Goal: Check status: Check status

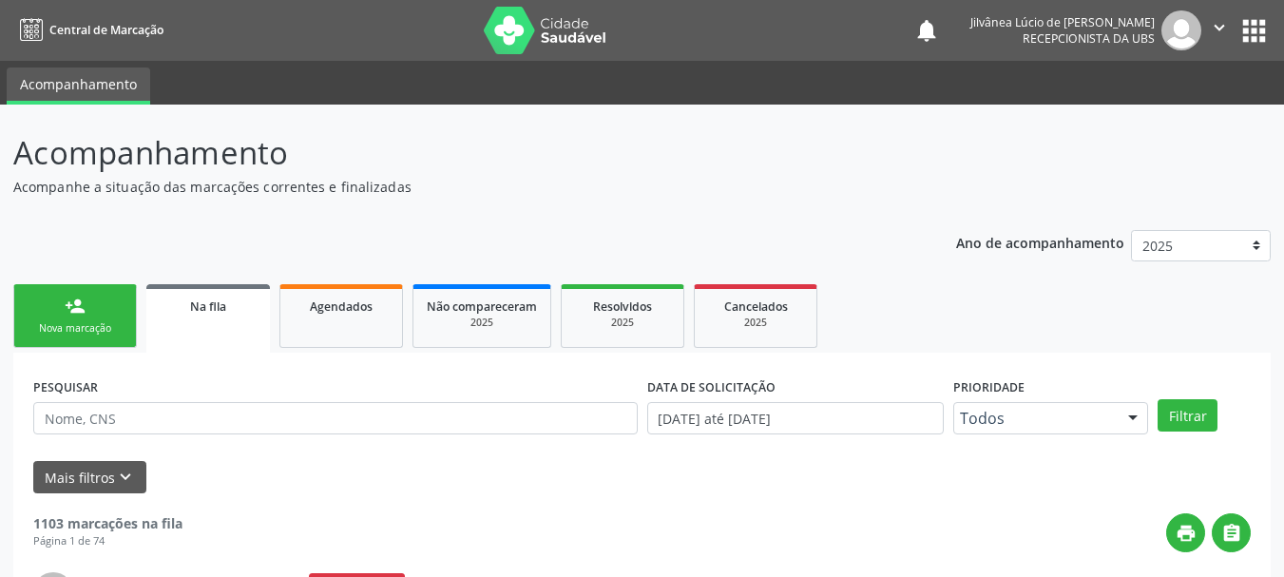
scroll to position [200, 0]
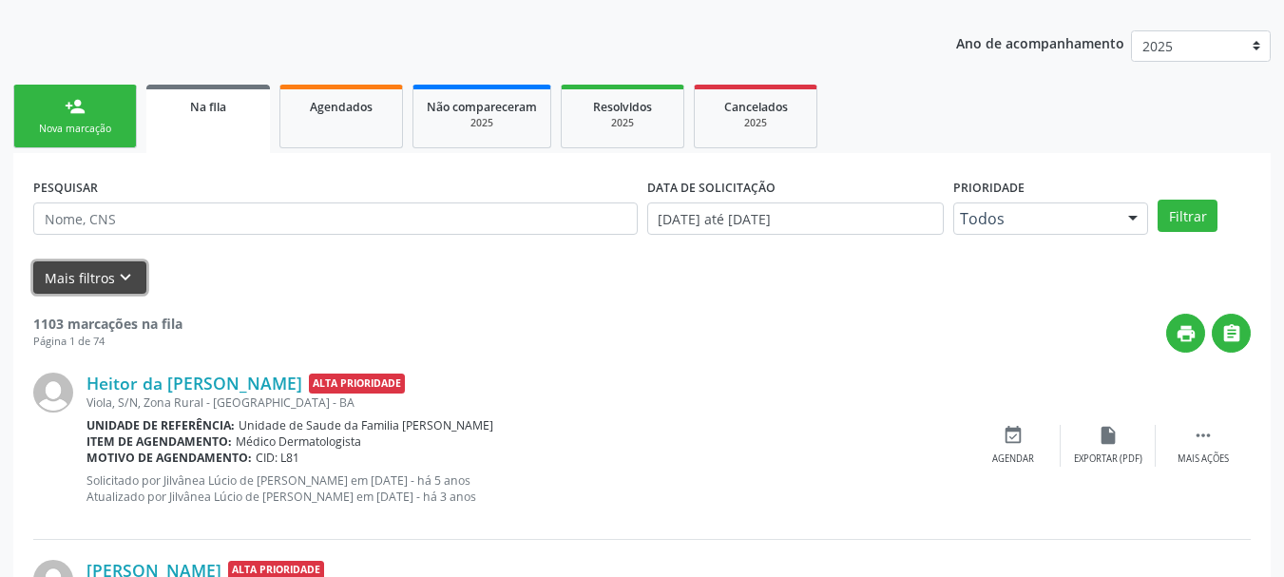
click at [122, 275] on icon "keyboard_arrow_down" at bounding box center [125, 277] width 21 height 21
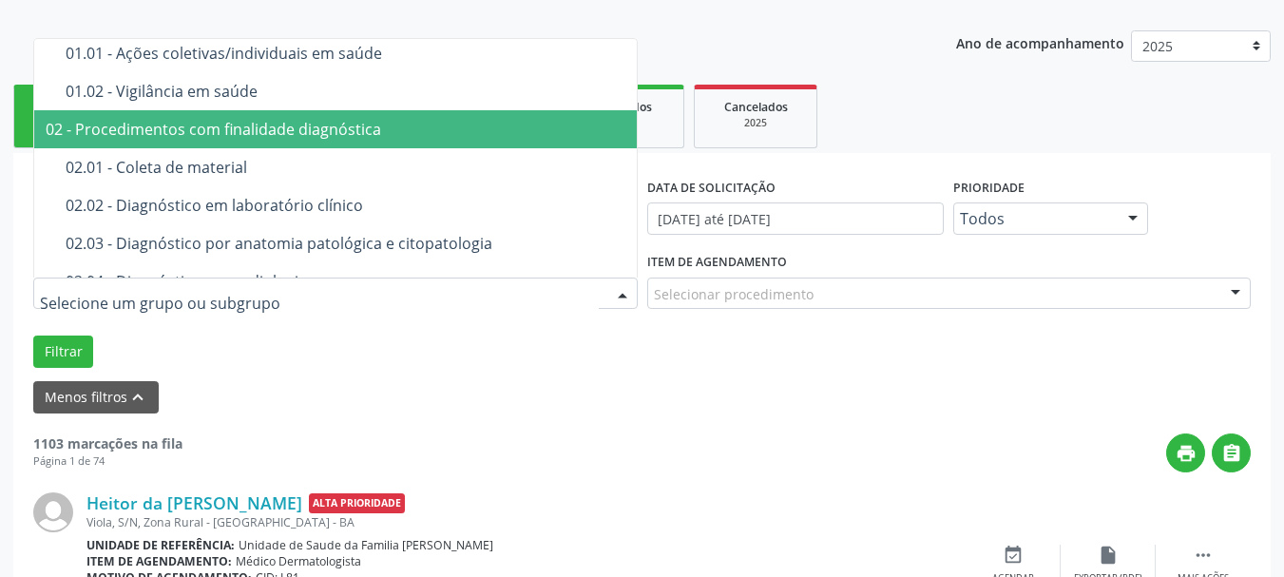
scroll to position [190, 0]
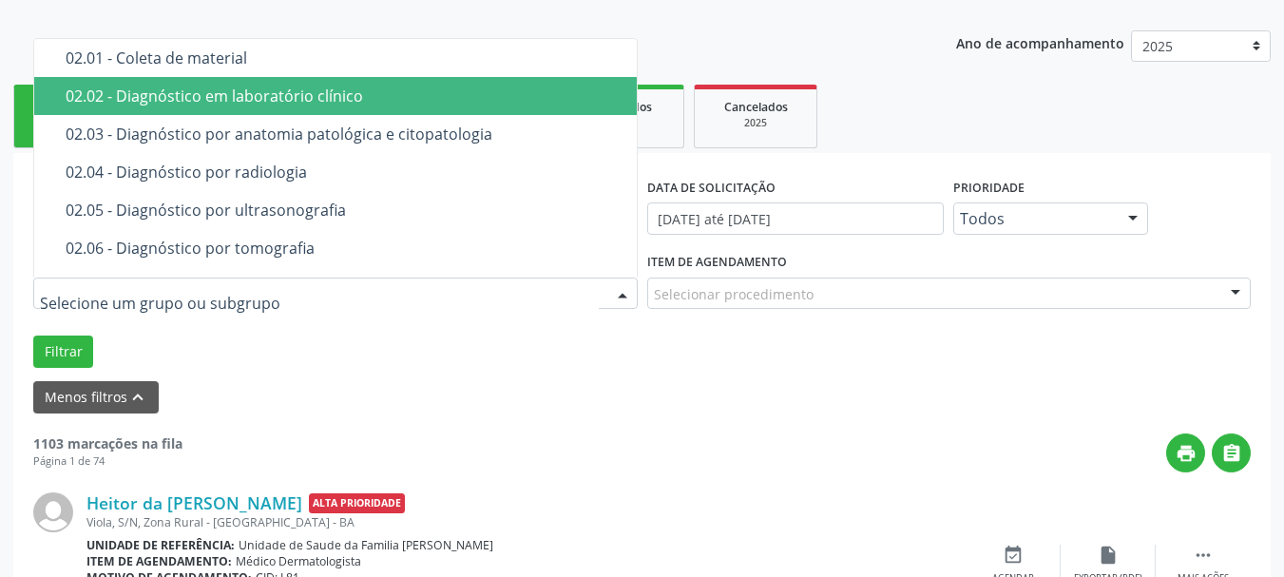
click at [177, 104] on div "02.02 - Diagnóstico em laboratório clínico" at bounding box center [387, 95] width 642 height 15
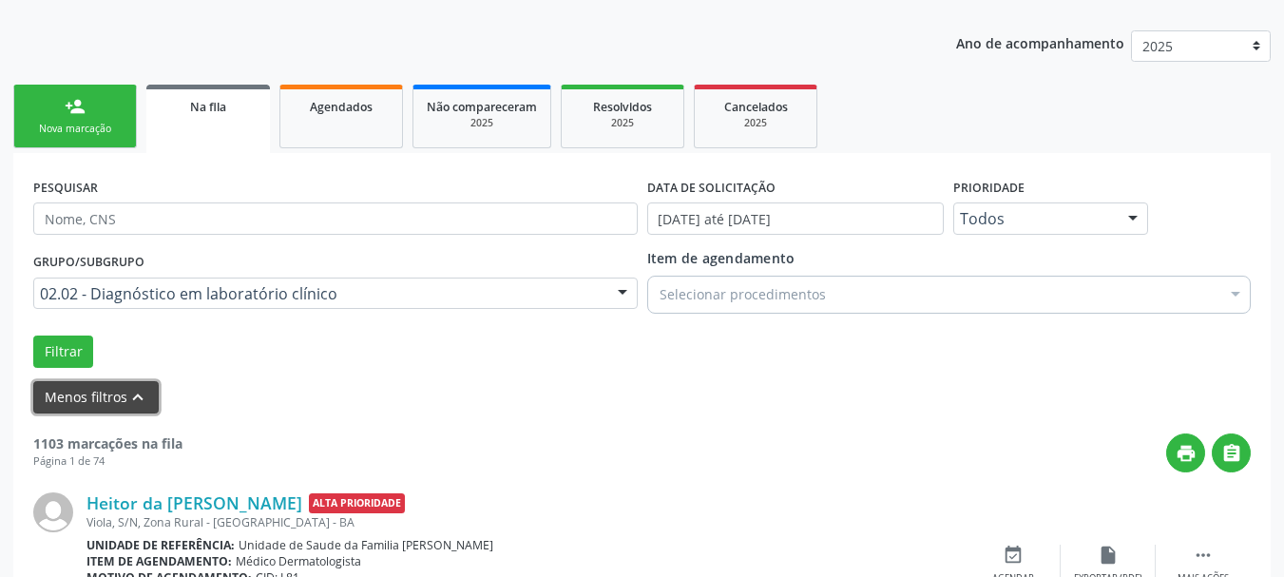
click at [129, 388] on icon "keyboard_arrow_up" at bounding box center [137, 397] width 21 height 21
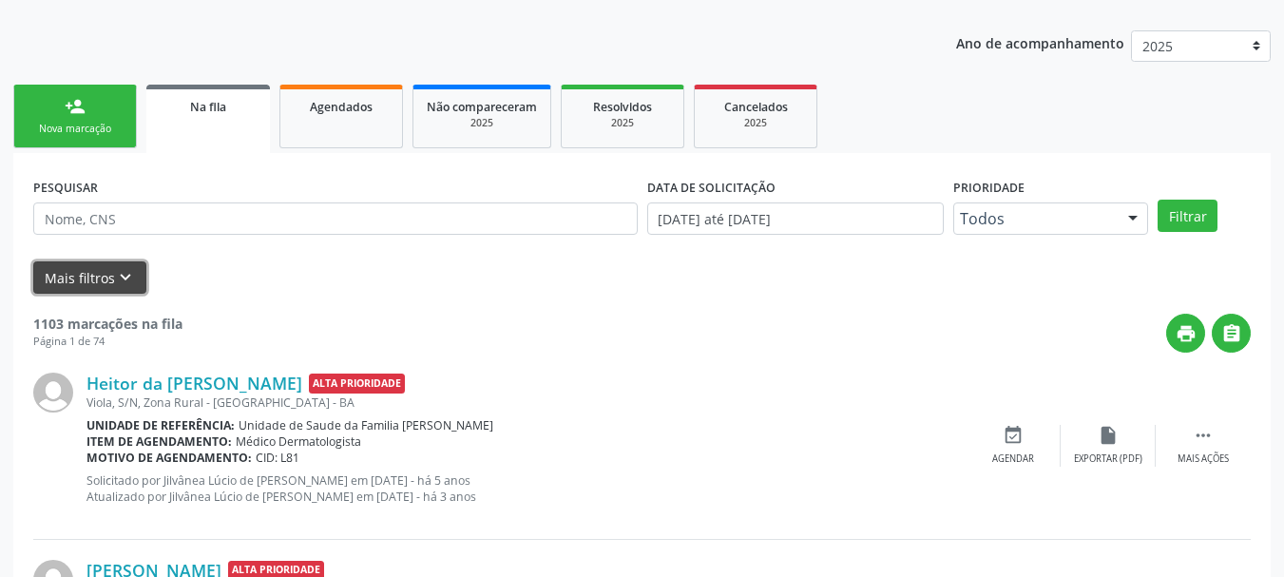
click at [85, 275] on button "Mais filtros keyboard_arrow_down" at bounding box center [89, 277] width 113 height 33
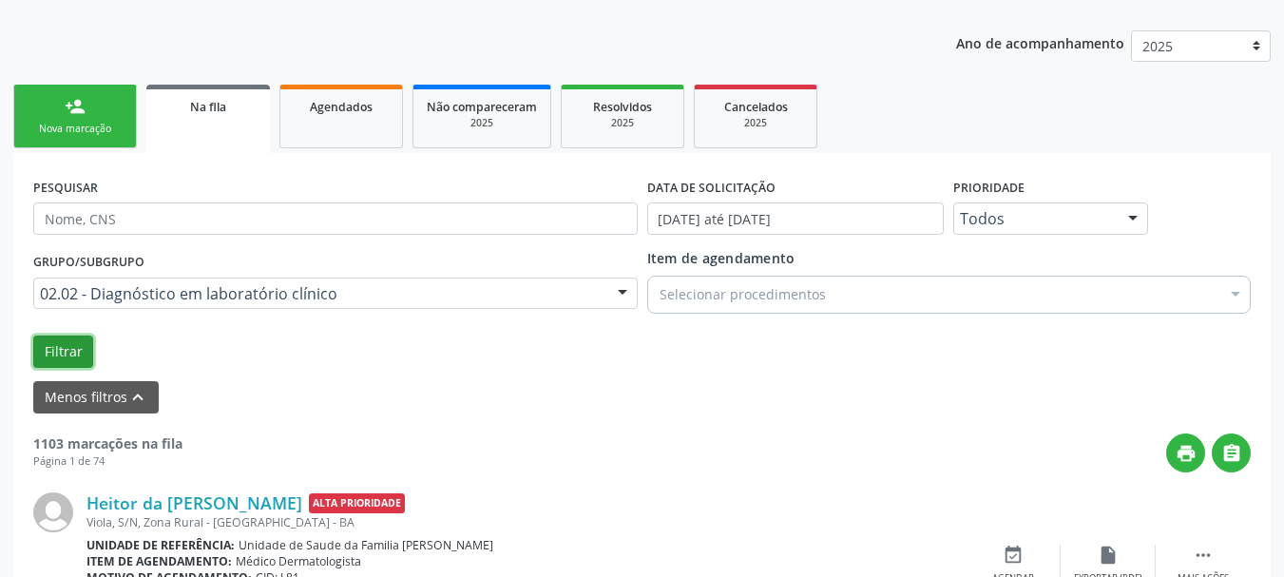
click at [74, 353] on button "Filtrar" at bounding box center [63, 351] width 60 height 32
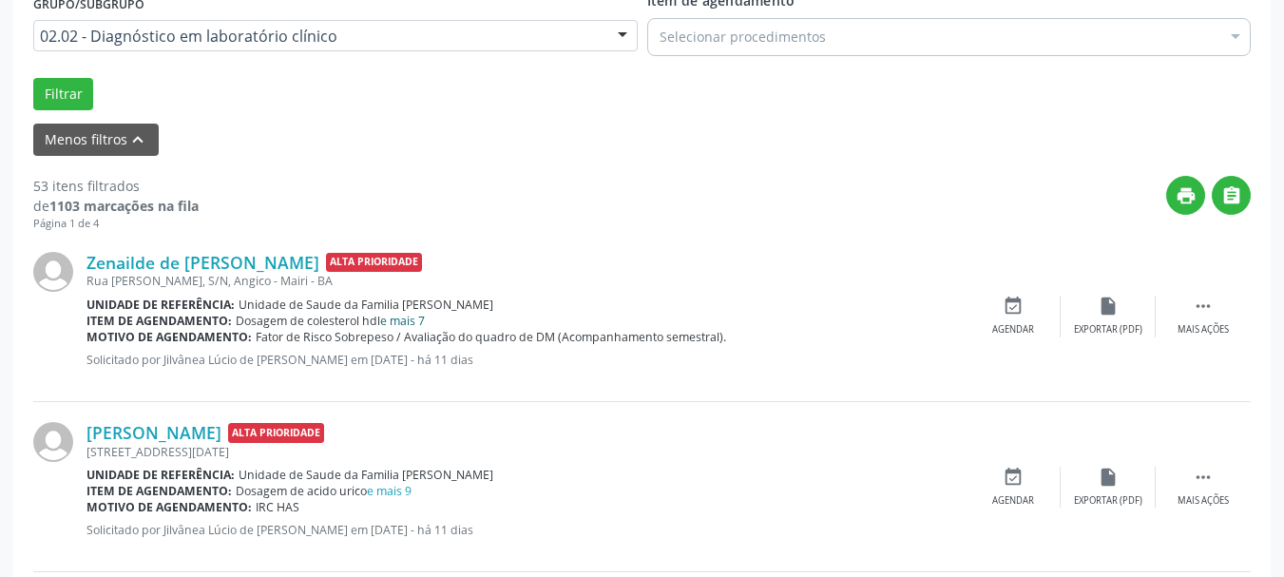
scroll to position [485, 0]
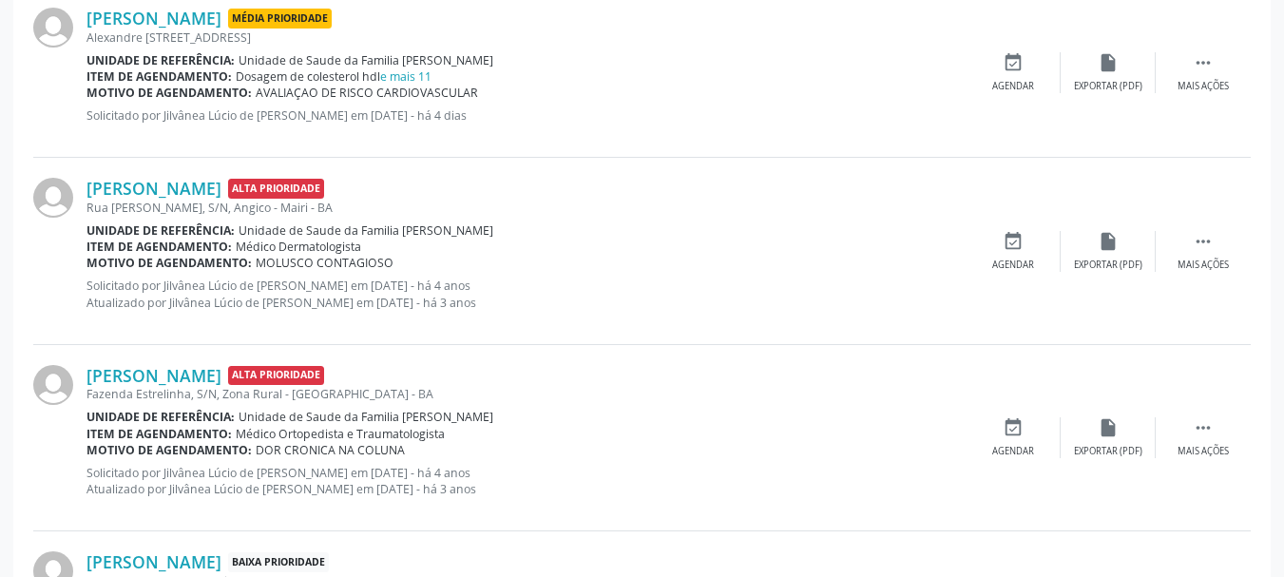
scroll to position [1910, 0]
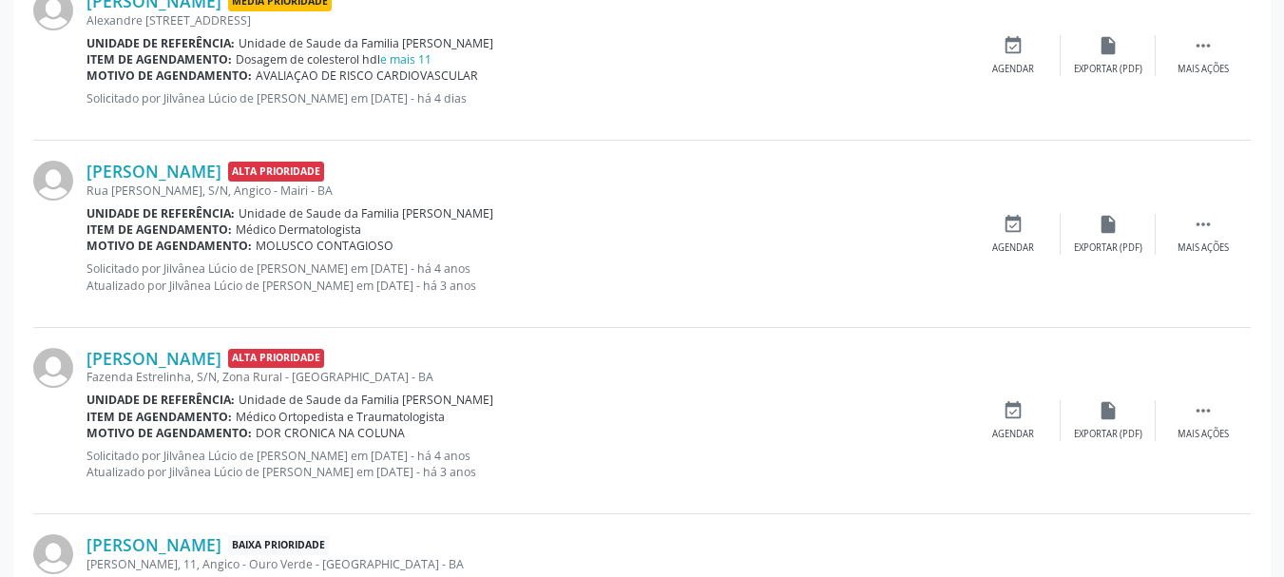
drag, startPoint x: 276, startPoint y: 226, endPoint x: 442, endPoint y: 233, distance: 165.4
click at [442, 233] on div "Item de agendamento: Médico Dermatologista" at bounding box center [525, 229] width 879 height 16
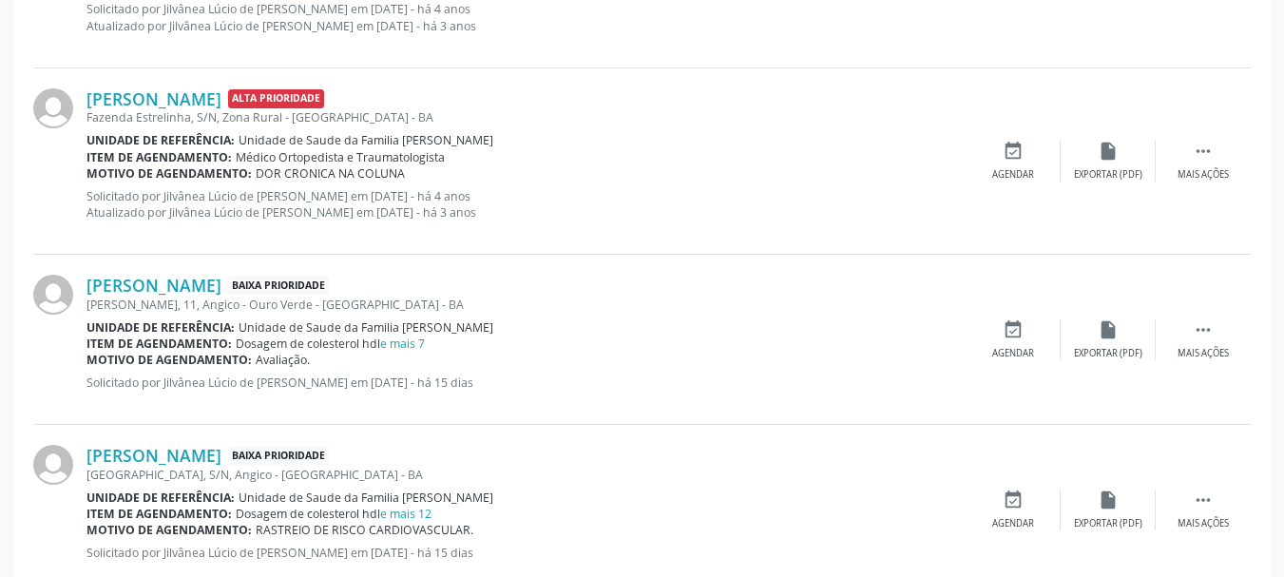
scroll to position [2005, 0]
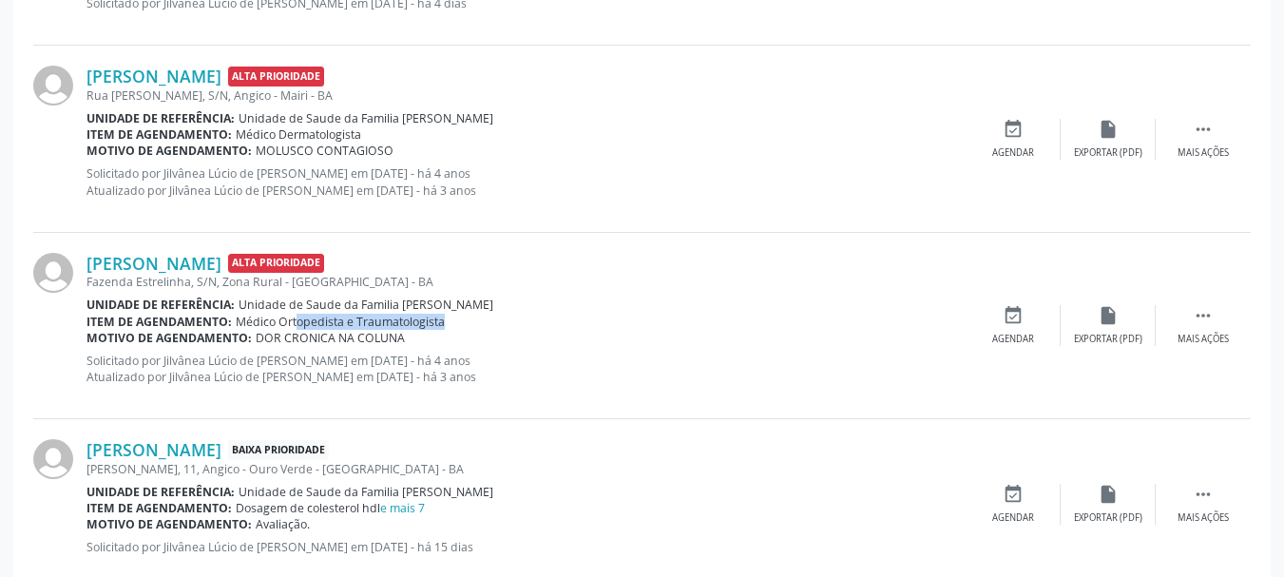
drag, startPoint x: 278, startPoint y: 327, endPoint x: 453, endPoint y: 321, distance: 174.9
click at [444, 321] on div "Item de agendamento: Médico Ortopedista e Traumatologista" at bounding box center [525, 322] width 879 height 16
click at [517, 333] on div "Motivo de agendamento: DOR CRONICA NA COLUNA" at bounding box center [525, 338] width 879 height 16
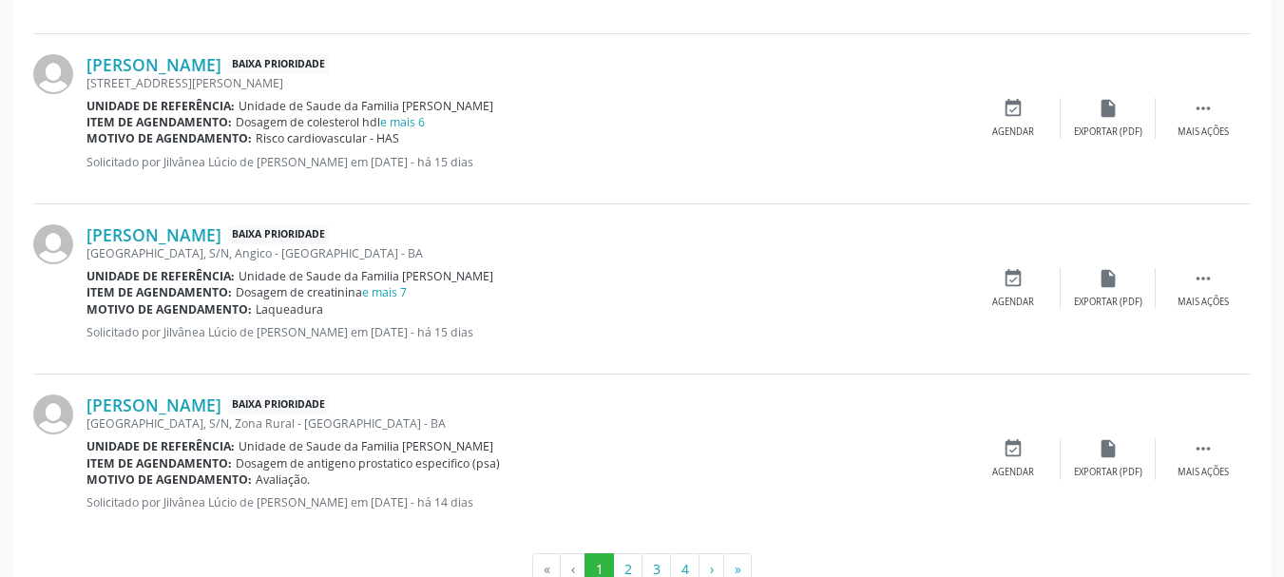
scroll to position [2786, 0]
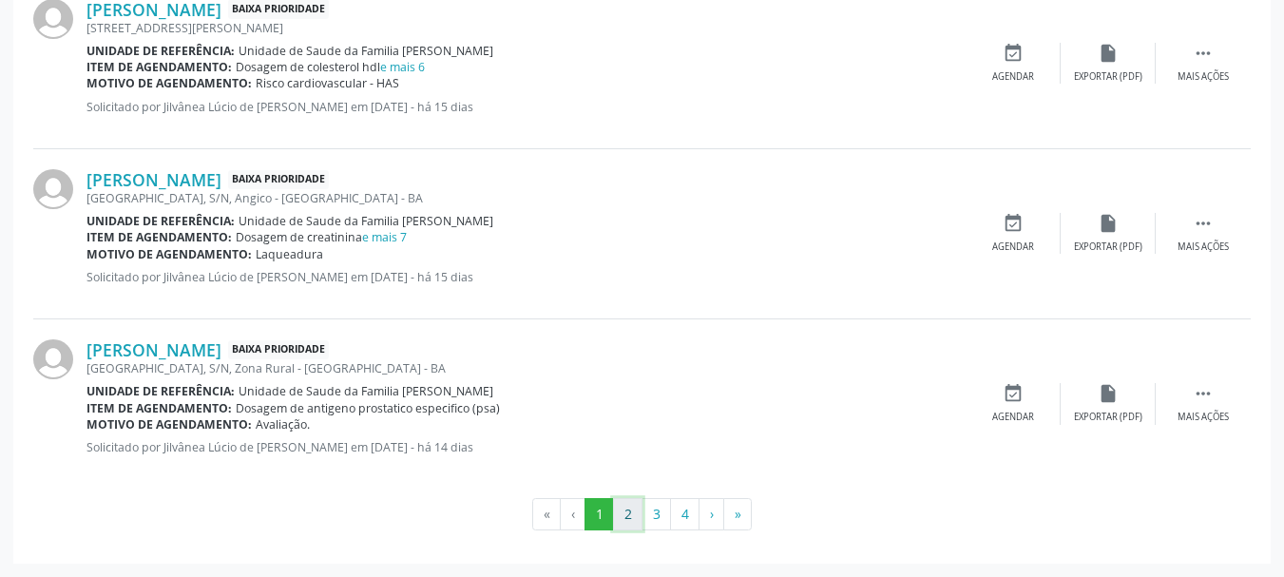
click at [621, 518] on button "2" at bounding box center [627, 514] width 29 height 32
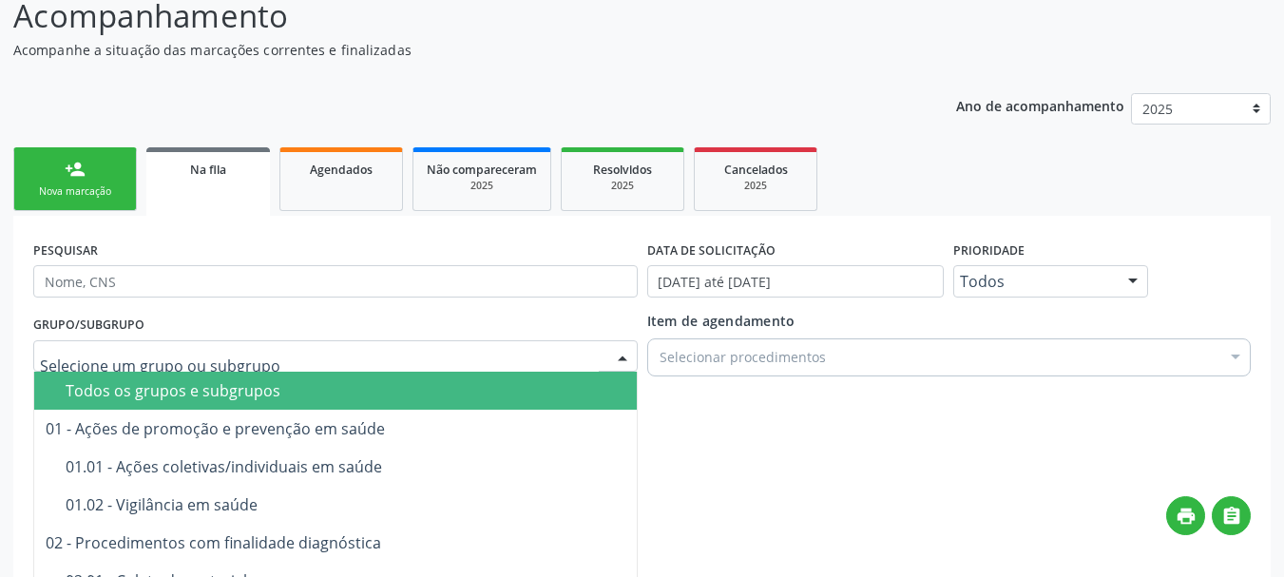
scroll to position [95, 0]
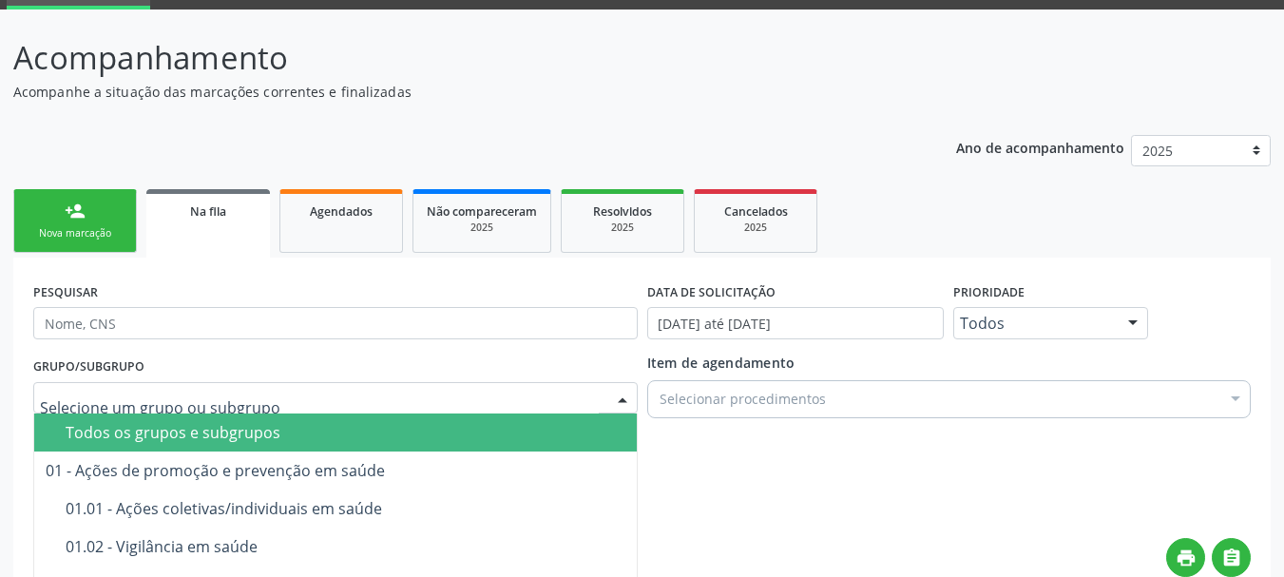
click at [187, 433] on div "Todos os grupos e subgrupos" at bounding box center [387, 432] width 642 height 15
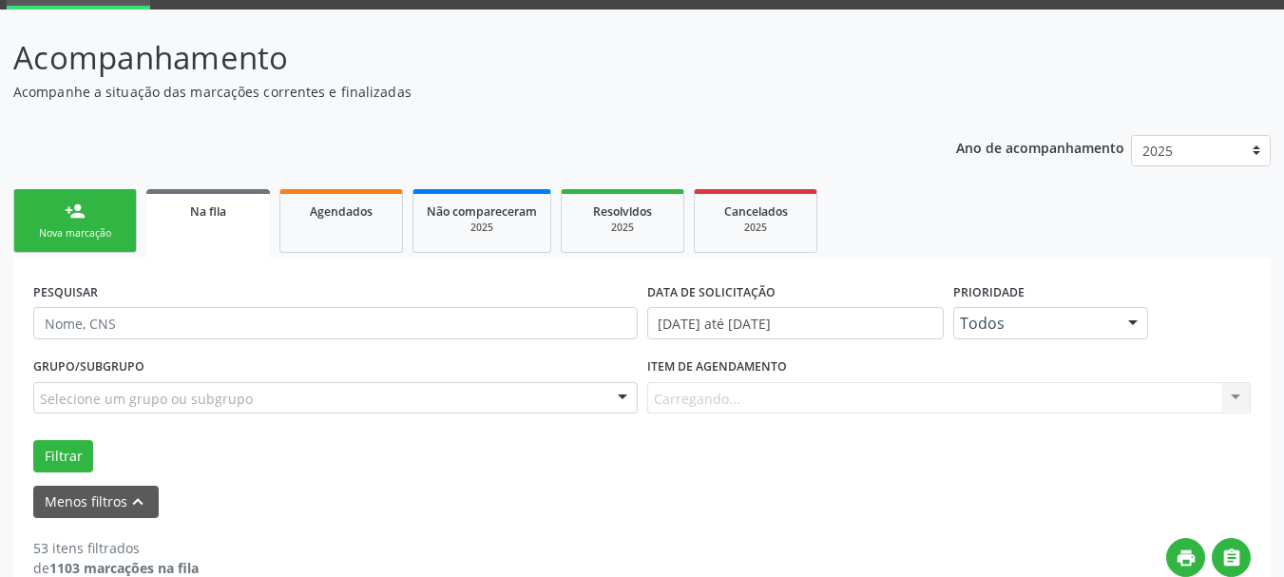
click at [765, 400] on div "Item de agendamento [GEOGRAPHIC_DATA]... No elements found. Consider changing t…" at bounding box center [949, 382] width 604 height 61
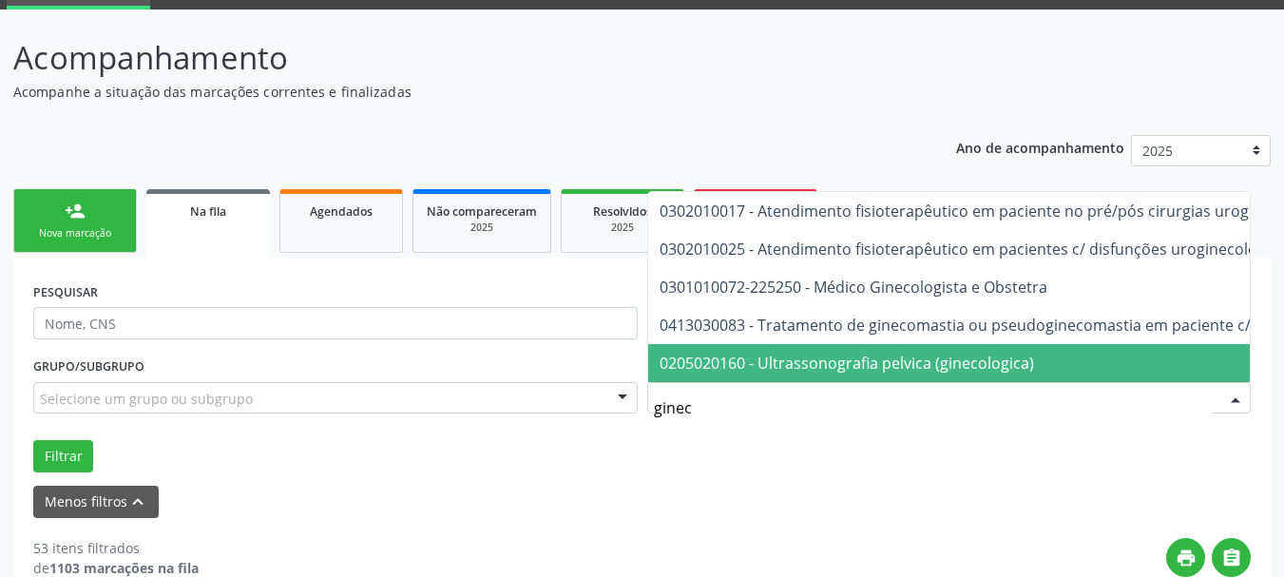
type input "gineco"
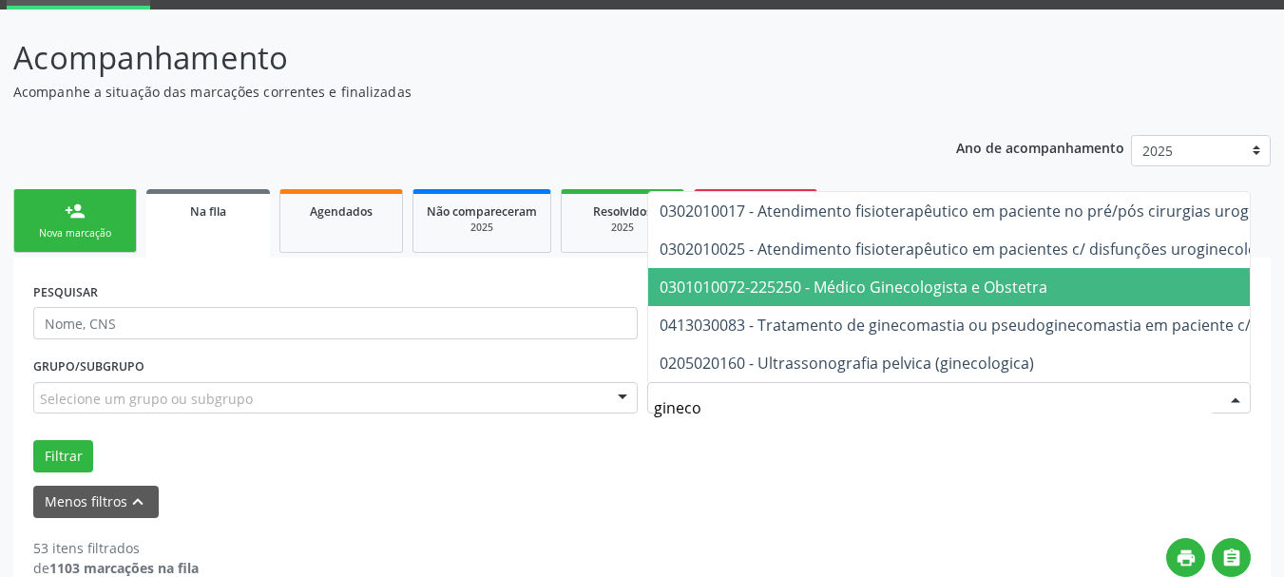
click at [777, 276] on span "0301010072-225250 - Médico Ginecologista e Obstetra" at bounding box center [853, 286] width 388 height 21
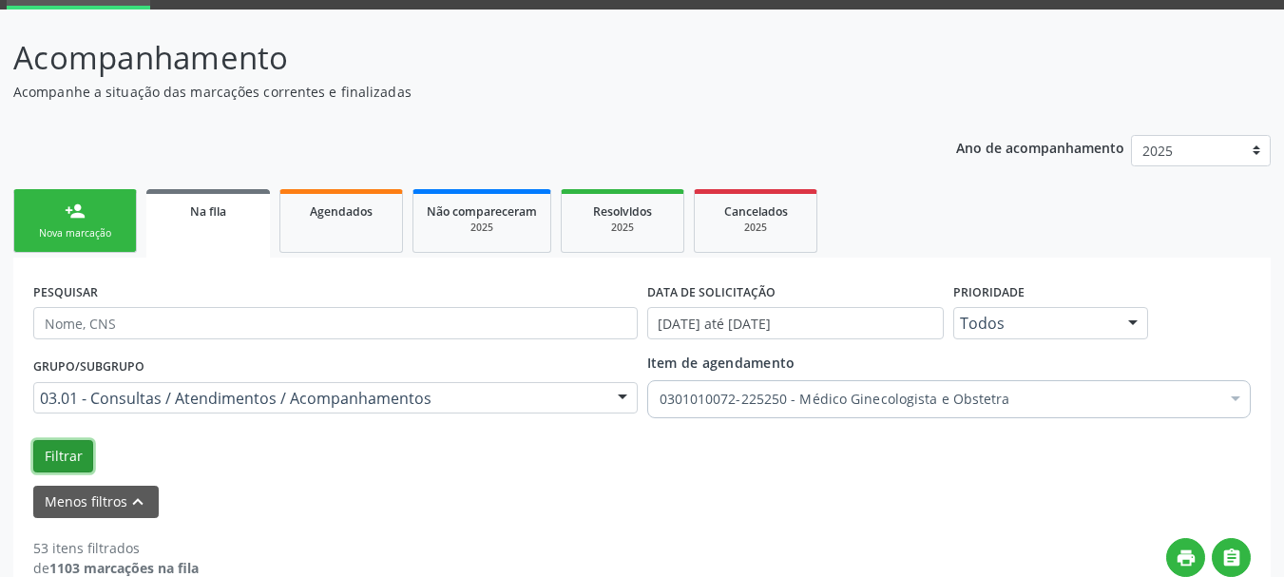
click at [69, 457] on button "Filtrar" at bounding box center [63, 456] width 60 height 32
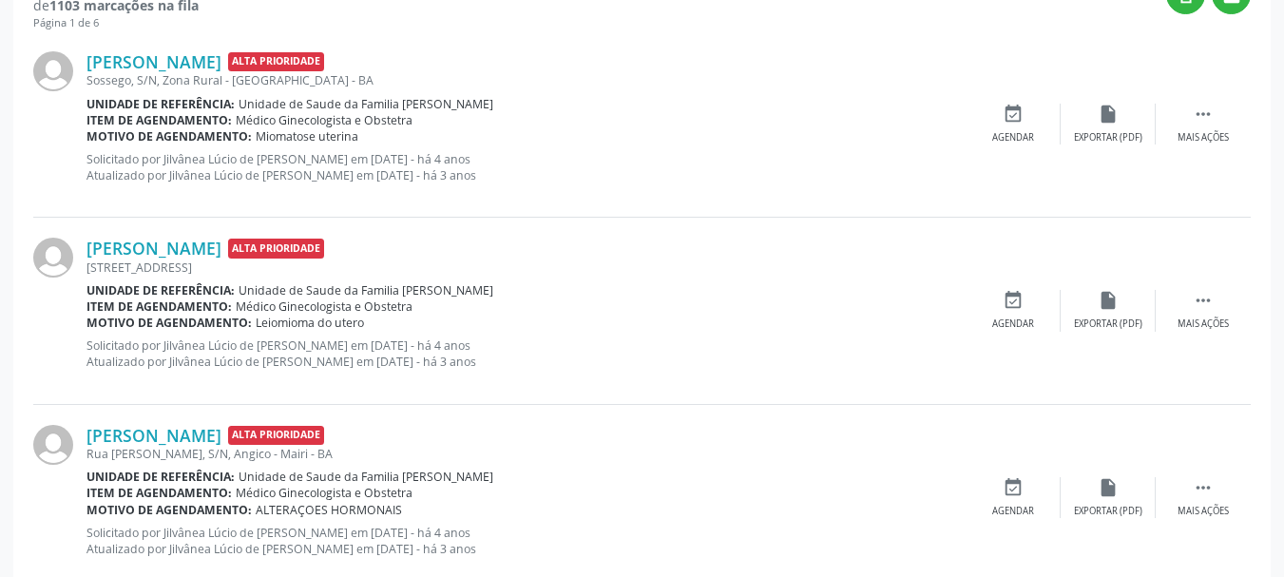
scroll to position [665, 0]
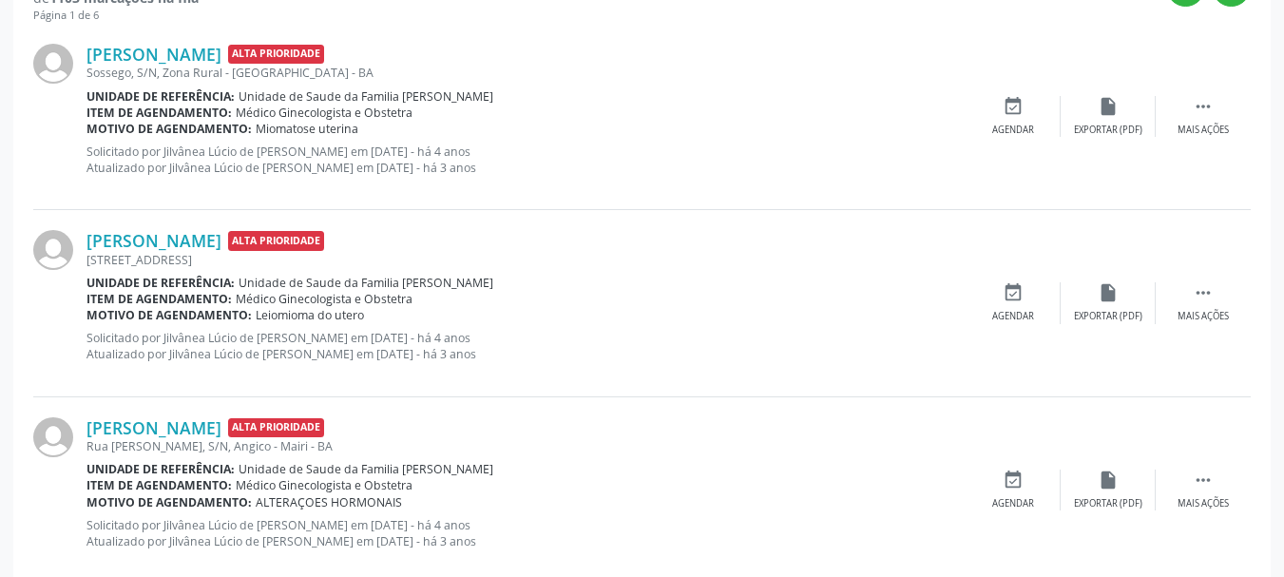
drag, startPoint x: 459, startPoint y: 148, endPoint x: 596, endPoint y: 140, distance: 137.1
click at [524, 148] on p "Solicitado por Jilvânea Lúcio de [PERSON_NAME] em [DATE] - há 4 anos Atualizado…" at bounding box center [525, 159] width 879 height 32
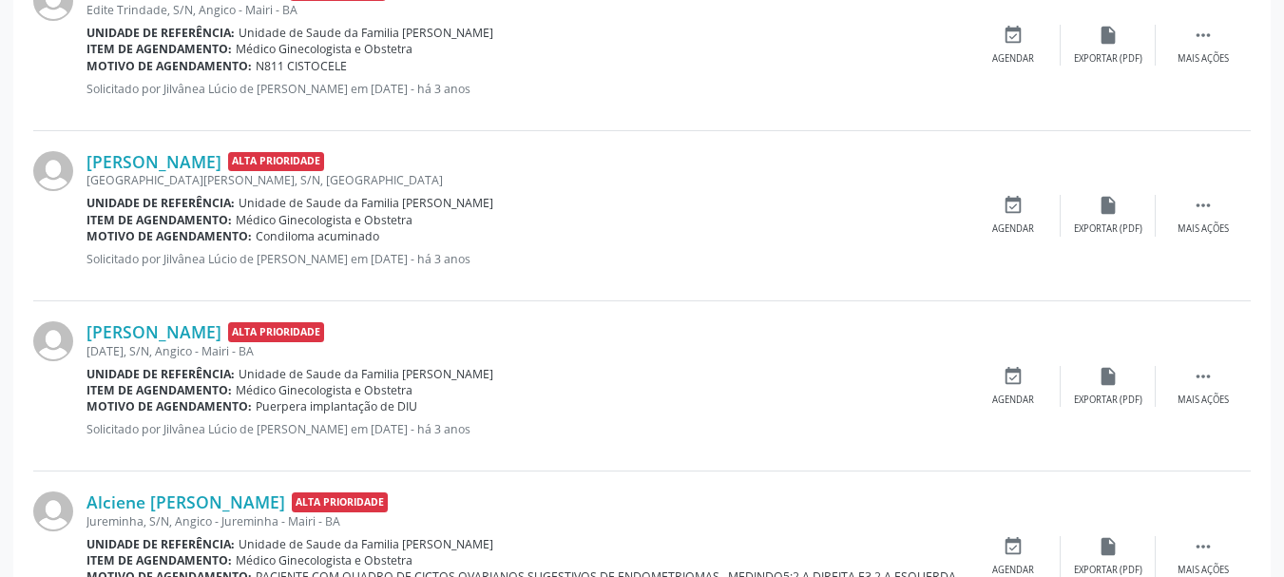
scroll to position [2375, 0]
drag, startPoint x: 449, startPoint y: 257, endPoint x: 657, endPoint y: 258, distance: 207.1
click at [656, 258] on p "Solicitado por Jilvânea Lúcio de [PERSON_NAME] em [DATE] - há 3 anos" at bounding box center [525, 258] width 879 height 16
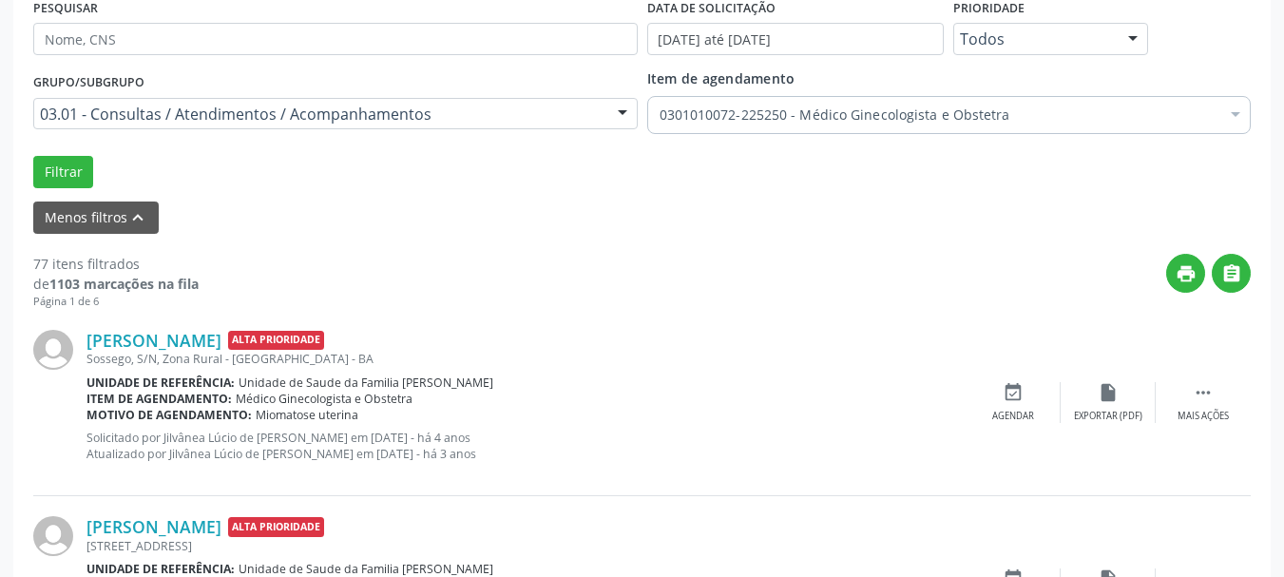
scroll to position [285, 0]
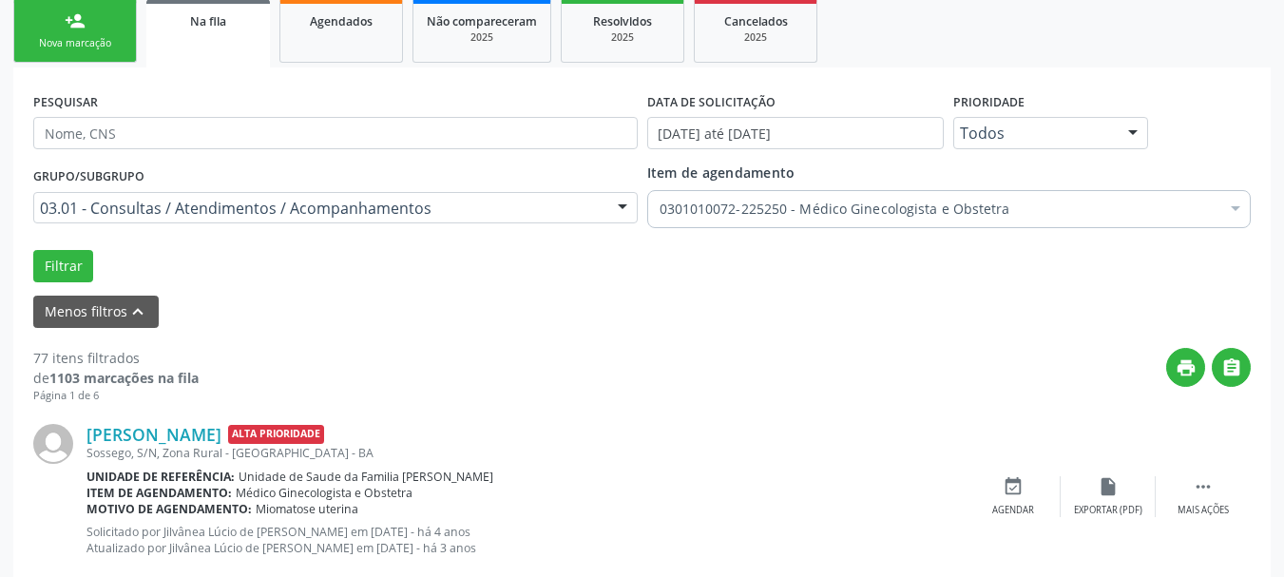
click at [711, 219] on div "0301010072-225250 - Médico Ginecologista e Obstetra" at bounding box center [949, 209] width 604 height 38
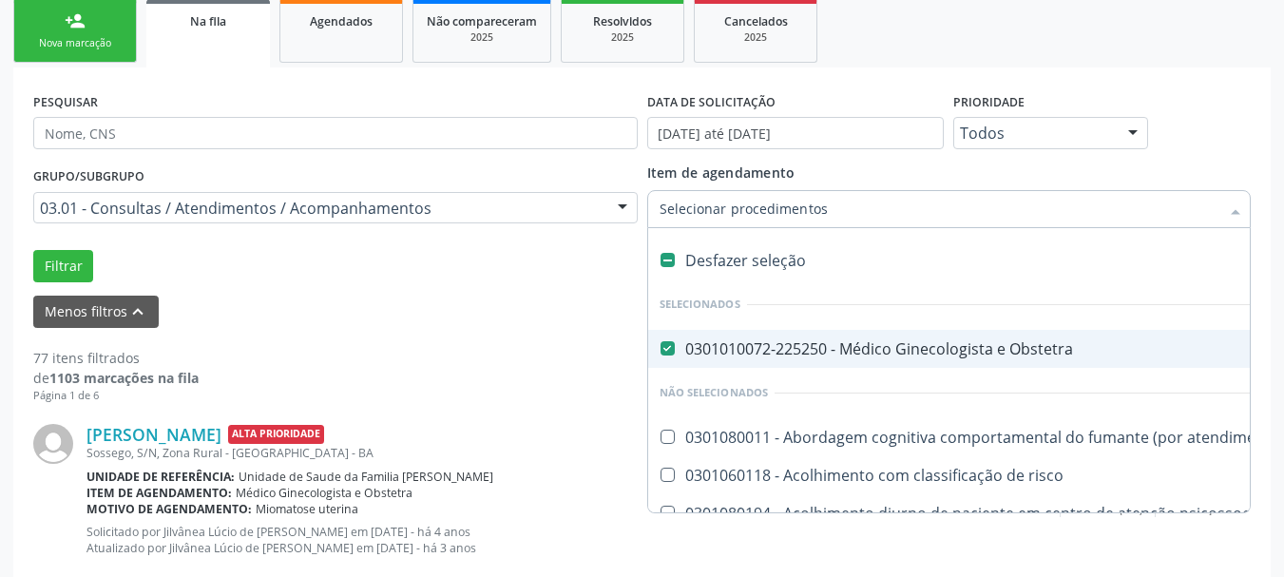
checkbox Obstetra "false"
click at [46, 272] on button "Filtrar" at bounding box center [63, 266] width 60 height 32
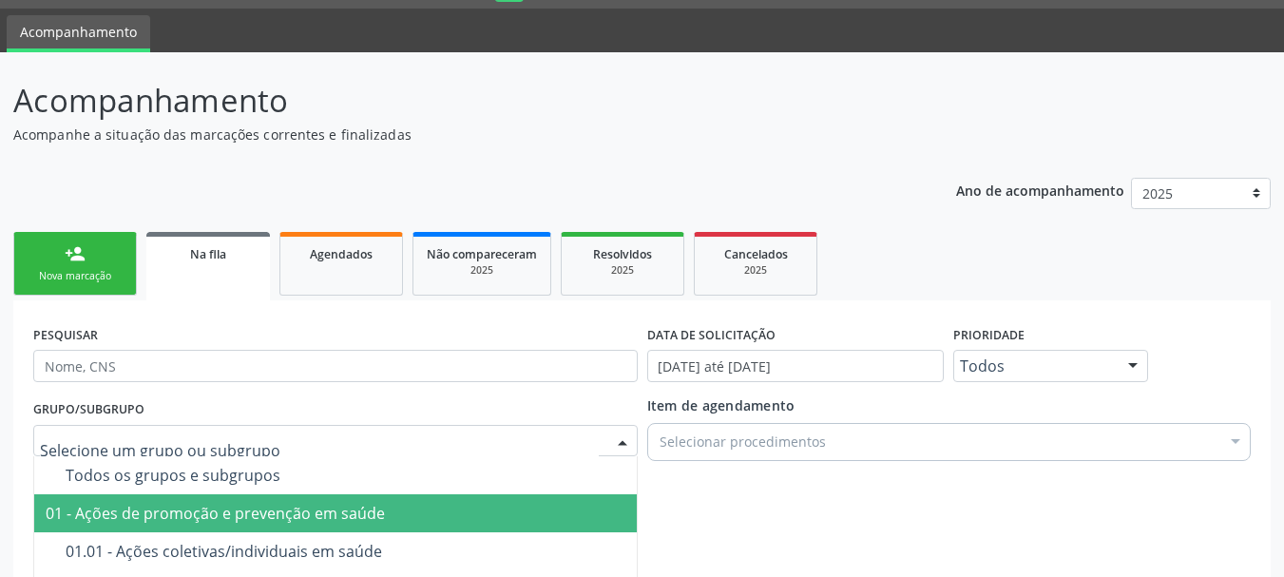
scroll to position [95, 0]
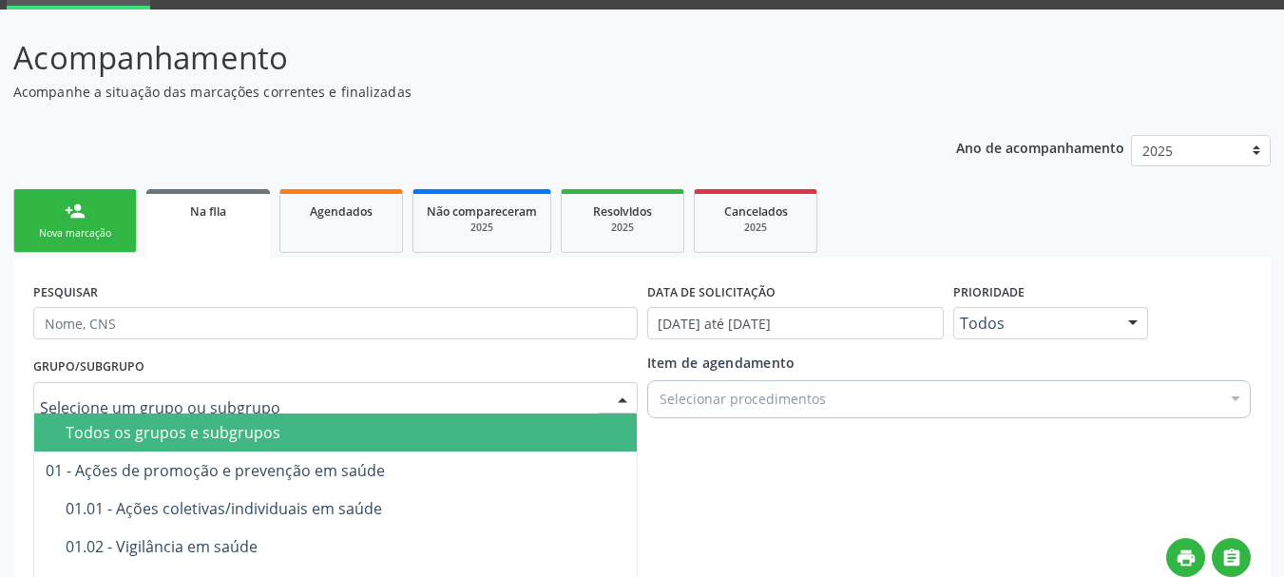
click at [129, 433] on div "Todos os grupos e subgrupos" at bounding box center [387, 432] width 642 height 15
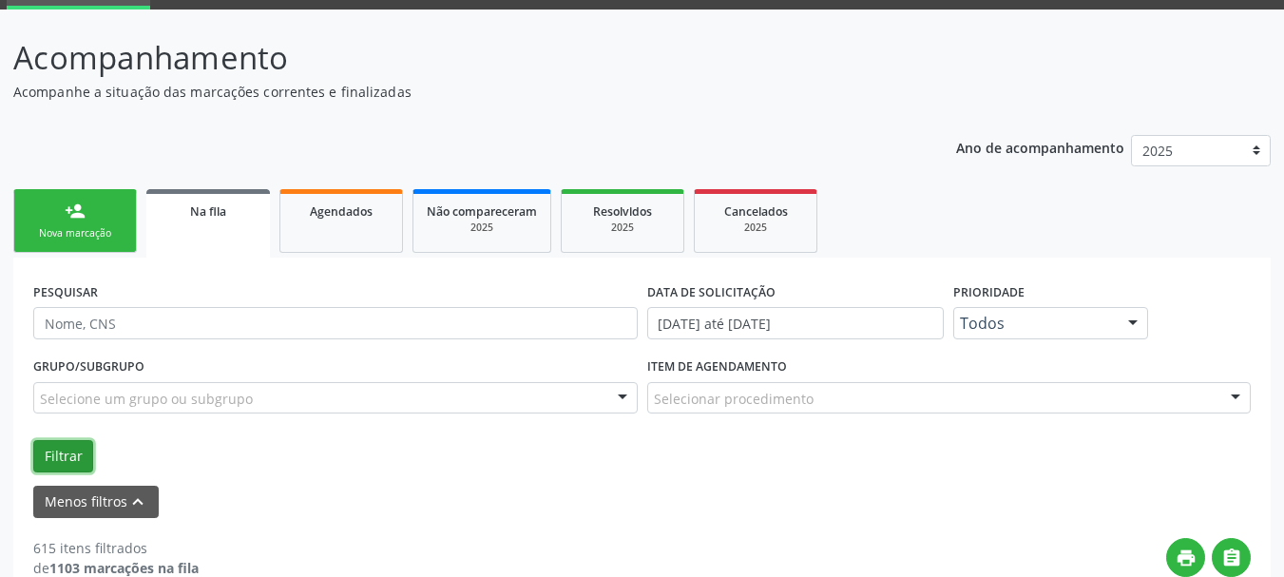
click at [43, 458] on button "Filtrar" at bounding box center [63, 456] width 60 height 32
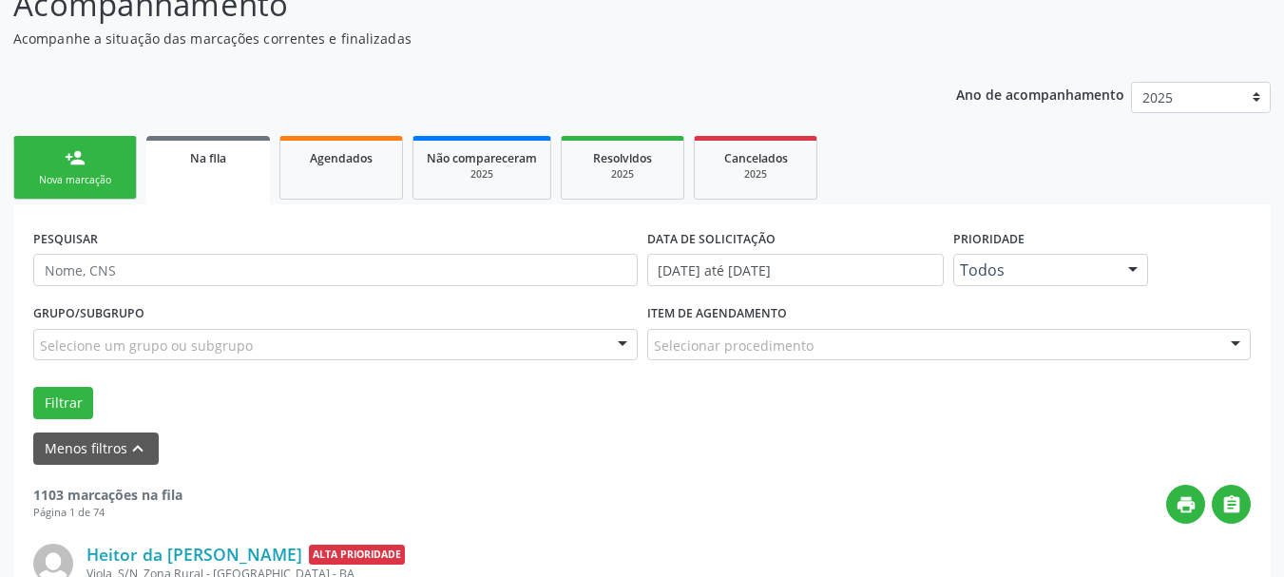
scroll to position [0, 0]
